Goal: Information Seeking & Learning: Check status

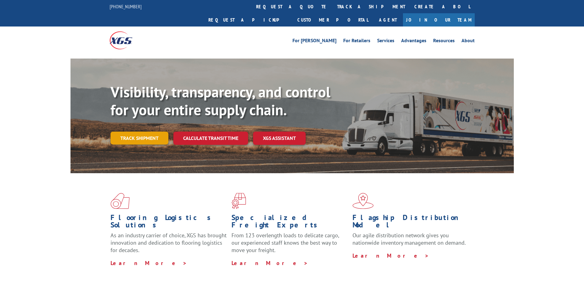
click at [137, 131] on link "Track shipment" at bounding box center [140, 137] width 58 height 13
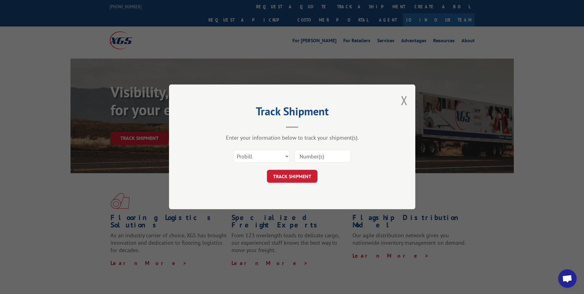
click at [316, 155] on input at bounding box center [322, 156] width 57 height 13
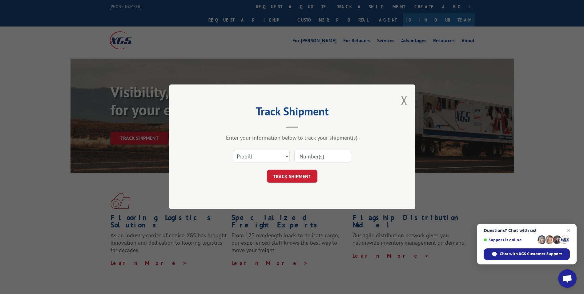
paste input "17478227"
type input "17478227"
click at [303, 176] on button "TRACK SHIPMENT" at bounding box center [292, 176] width 51 height 13
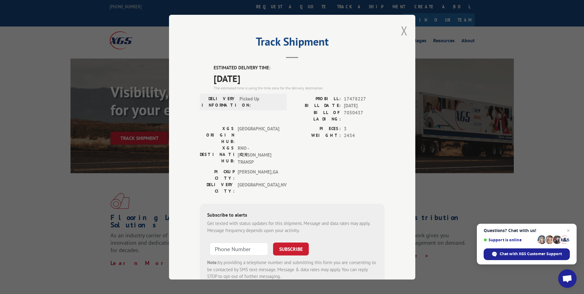
click at [403, 28] on button "Close modal" at bounding box center [404, 30] width 7 height 16
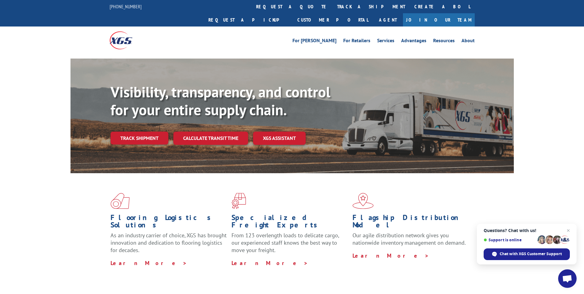
click at [50, 39] on div "For [PERSON_NAME] For Retailers Services Advantages Resources About For [PERSON…" at bounding box center [292, 39] width 584 height 27
click at [150, 131] on link "Track shipment" at bounding box center [140, 137] width 58 height 13
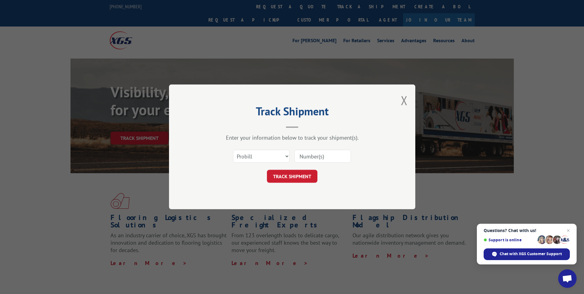
click at [319, 158] on input at bounding box center [322, 156] width 57 height 13
paste input "17478228"
type input "17478228"
click at [297, 173] on button "TRACK SHIPMENT" at bounding box center [292, 176] width 51 height 13
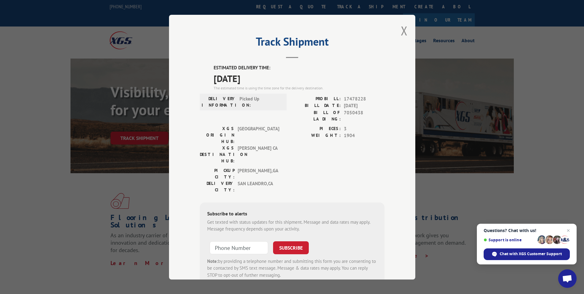
click at [447, 185] on div "Track Shipment ESTIMATED DELIVERY TIME: [DATE] The estimated time is using the …" at bounding box center [292, 147] width 584 height 294
click at [402, 30] on button "Close modal" at bounding box center [404, 30] width 7 height 16
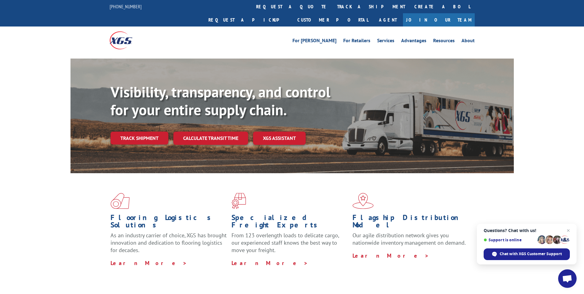
click at [23, 59] on div "Visibility, transparency, and control for your entire supply chain. Track shipm…" at bounding box center [292, 122] width 584 height 127
click at [47, 191] on div "Flooring Logistics Solutions As an industry carrier of choice, XGS has brought …" at bounding box center [292, 235] width 584 height 124
